Goal: Book appointment/travel/reservation

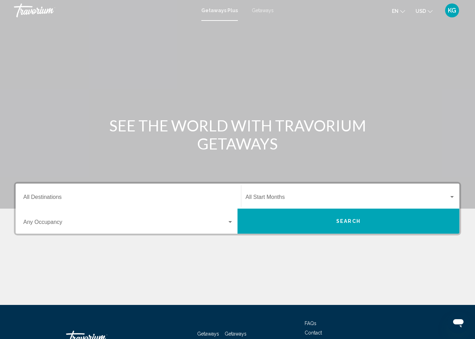
click at [263, 13] on span "Getaways" at bounding box center [263, 11] width 22 height 6
click at [149, 195] on input "Destination All Destinations" at bounding box center [128, 198] width 210 height 6
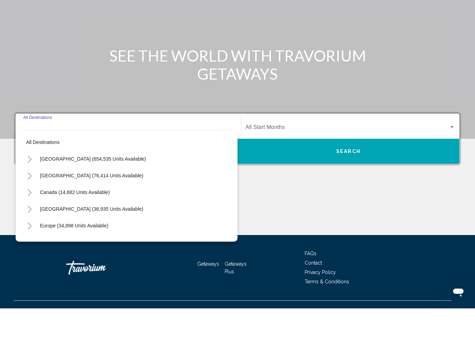
scroll to position [51, 0]
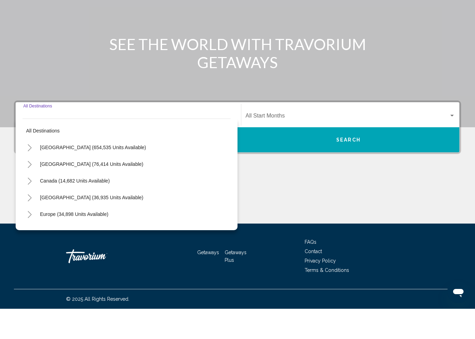
click at [33, 171] on button "Toggle United States (654,535 units available)" at bounding box center [30, 178] width 14 height 14
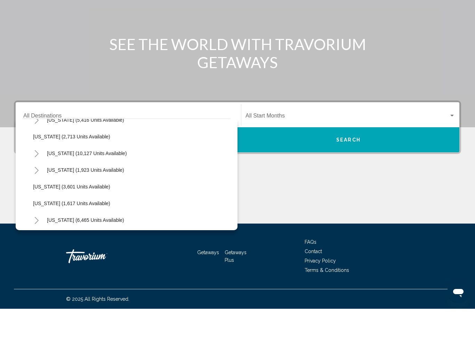
scroll to position [418, 0]
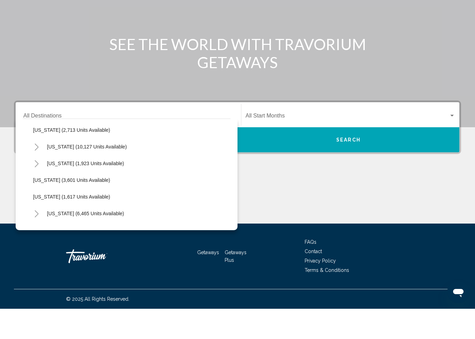
click at [38, 174] on icon "Toggle Nevada (10,127 units available)" at bounding box center [36, 177] width 5 height 7
click at [101, 191] on span "[GEOGRAPHIC_DATA] (7,605 units available)" at bounding box center [90, 194] width 100 height 6
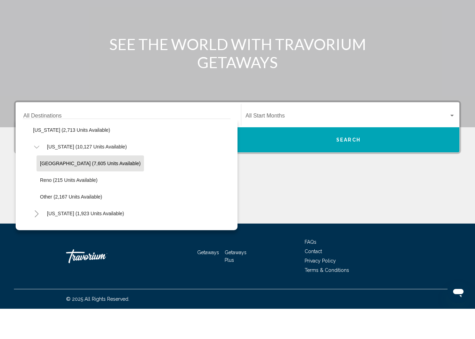
type input "**********"
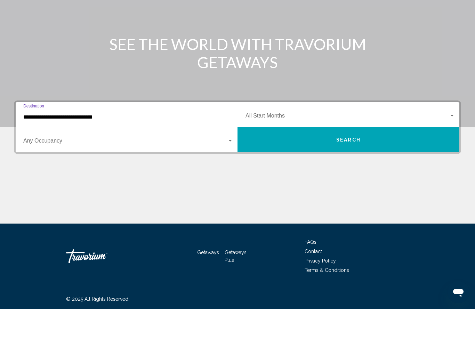
click at [227, 169] on span "Search widget" at bounding box center [125, 172] width 204 height 6
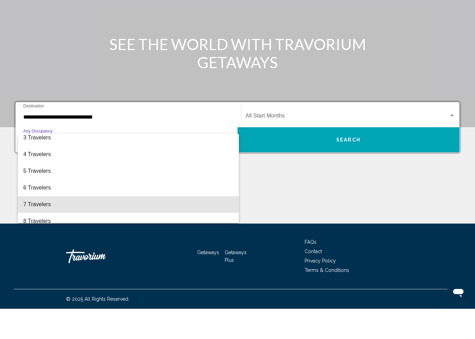
scroll to position [36, 0]
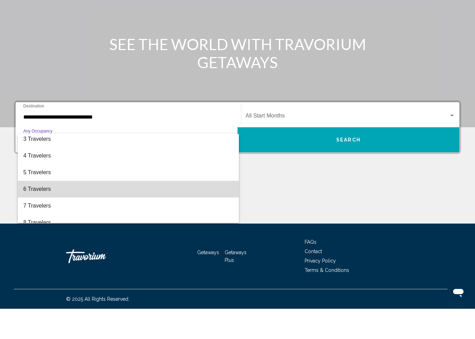
click at [88, 211] on span "6 Travelers" at bounding box center [128, 219] width 210 height 17
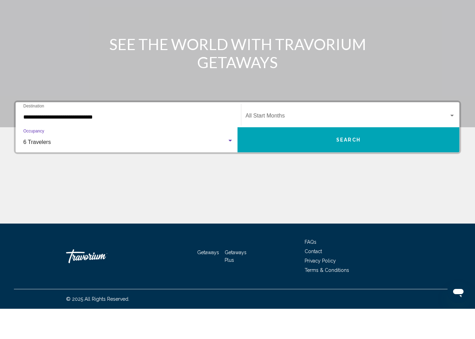
click at [305, 144] on span "Search widget" at bounding box center [346, 147] width 203 height 6
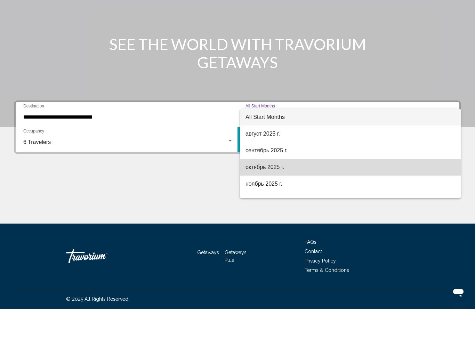
click at [274, 189] on span "октябрь 2025 г." at bounding box center [350, 197] width 210 height 17
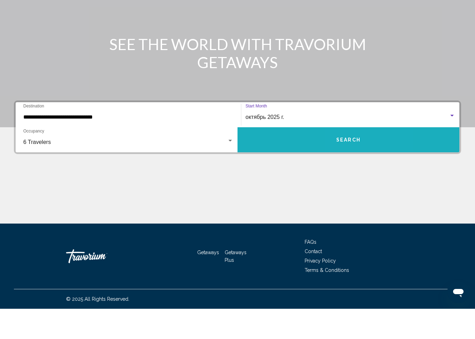
click at [353, 168] on span "Search" at bounding box center [348, 171] width 24 height 6
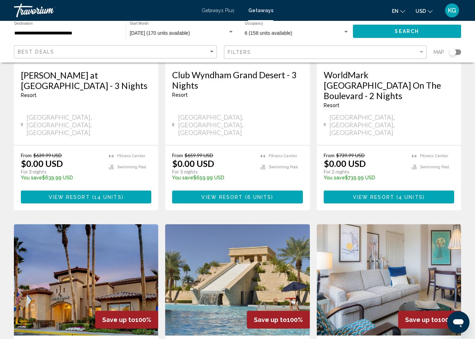
scroll to position [139, 0]
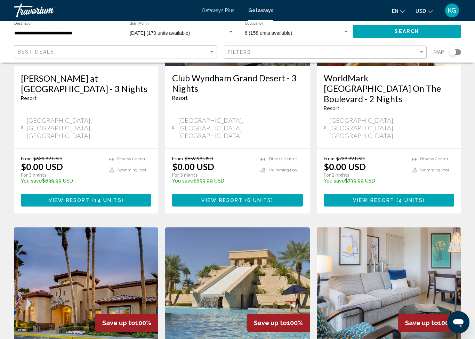
click at [177, 172] on p "For 3 nights" at bounding box center [212, 175] width 81 height 6
click at [249, 178] on p "You save $659.99 USD" at bounding box center [212, 181] width 81 height 6
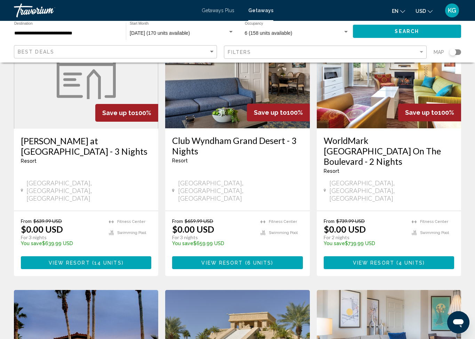
scroll to position [76, 0]
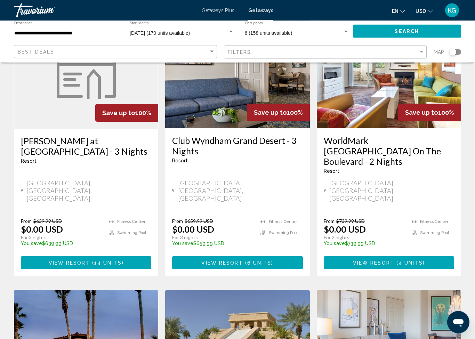
click at [276, 179] on div "[GEOGRAPHIC_DATA], [GEOGRAPHIC_DATA], [GEOGRAPHIC_DATA]" at bounding box center [237, 190] width 130 height 23
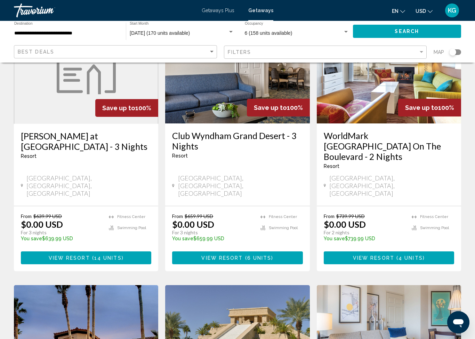
scroll to position [81, 0]
